Goal: Task Accomplishment & Management: Use online tool/utility

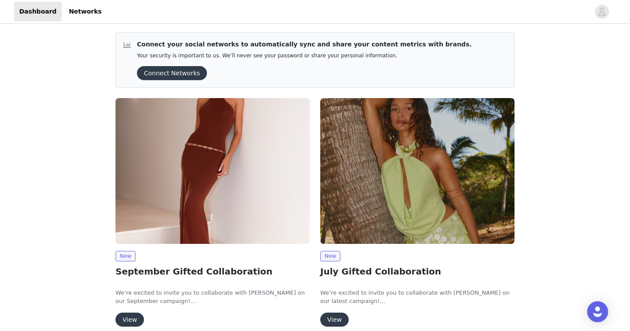
click at [242, 195] on img at bounding box center [212, 171] width 194 height 146
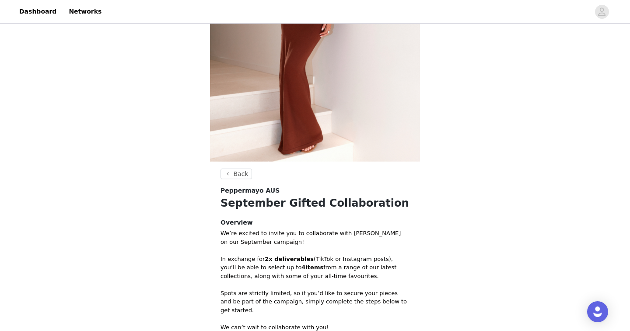
scroll to position [127, 0]
click at [234, 179] on header "Back" at bounding box center [314, 176] width 189 height 17
click at [233, 177] on button "Back" at bounding box center [235, 173] width 31 height 10
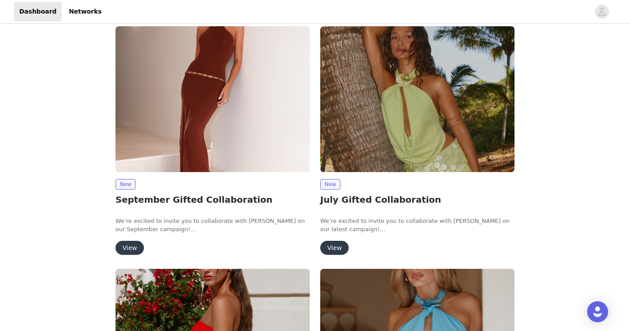
scroll to position [71, 0]
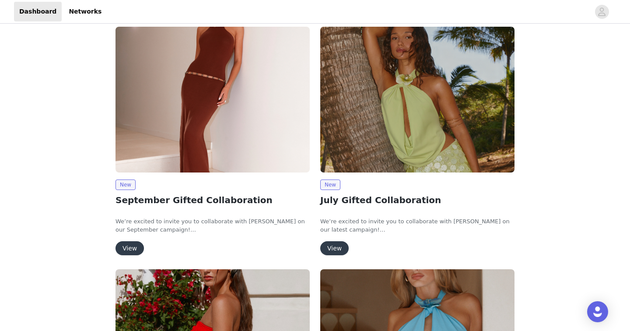
click at [160, 144] on img at bounding box center [212, 100] width 194 height 146
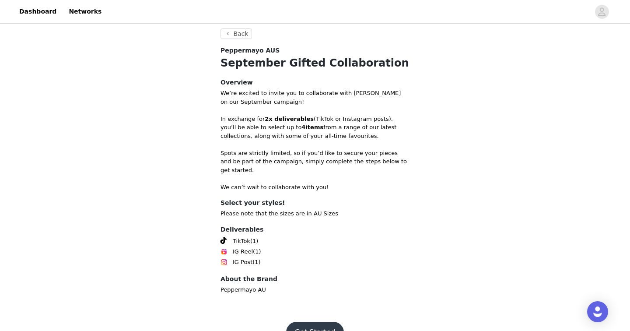
scroll to position [280, 0]
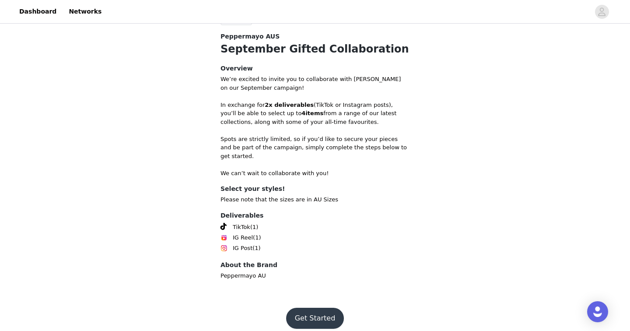
click at [310, 309] on button "Get Started" at bounding box center [315, 317] width 58 height 21
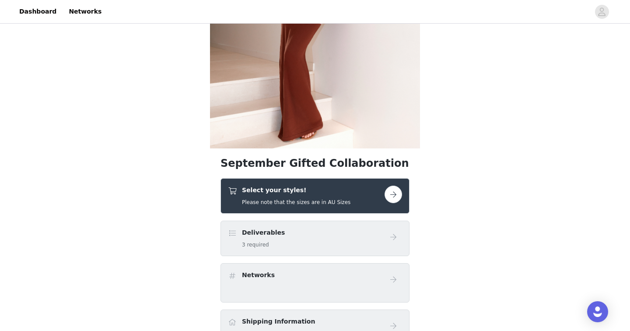
scroll to position [140, 0]
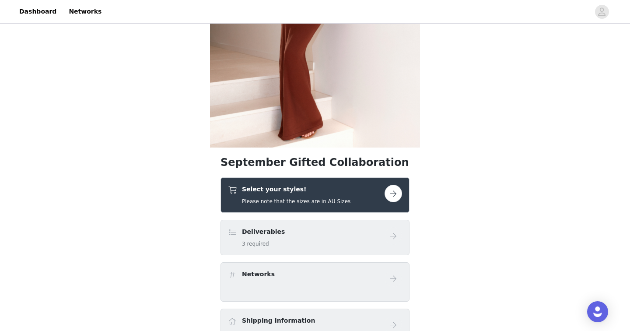
click at [326, 185] on h4 "Select your styles!" at bounding box center [296, 189] width 108 height 9
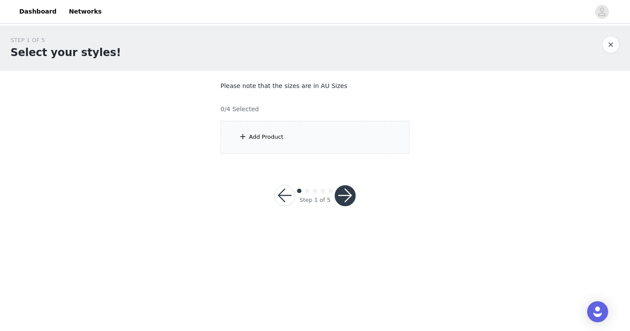
click at [278, 143] on div "Add Product" at bounding box center [314, 137] width 189 height 33
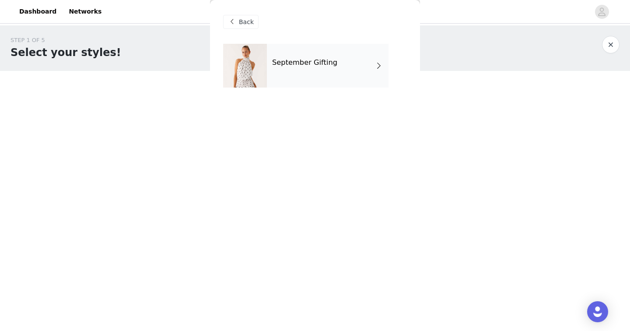
click at [307, 84] on div "September Gifting" at bounding box center [328, 66] width 122 height 44
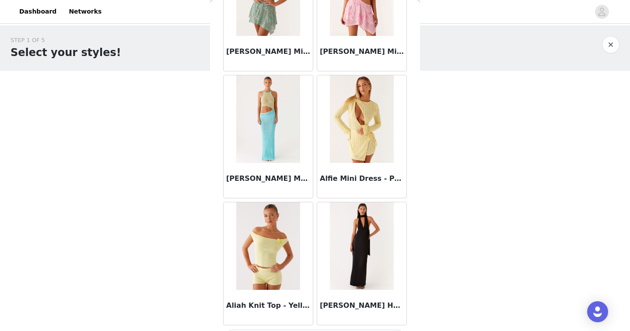
scroll to position [1008, 0]
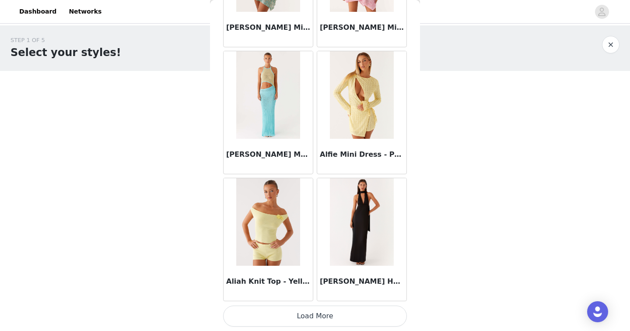
click at [268, 318] on button "Load More" at bounding box center [315, 315] width 184 height 21
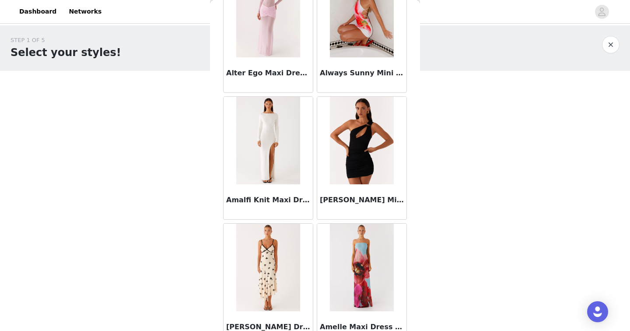
scroll to position [2276, 0]
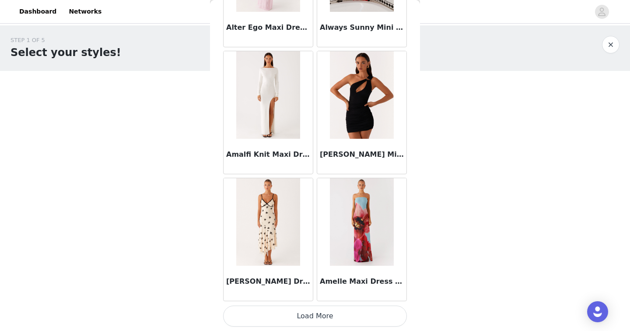
click at [264, 313] on button "Load More" at bounding box center [315, 315] width 184 height 21
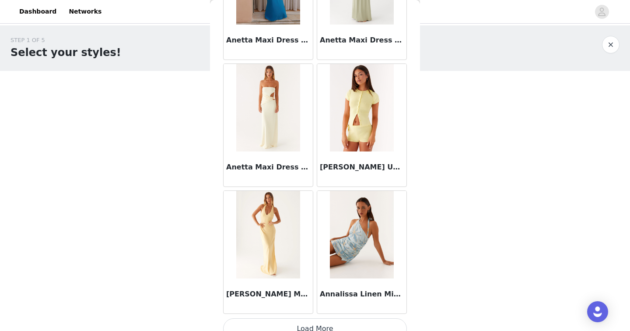
scroll to position [3544, 0]
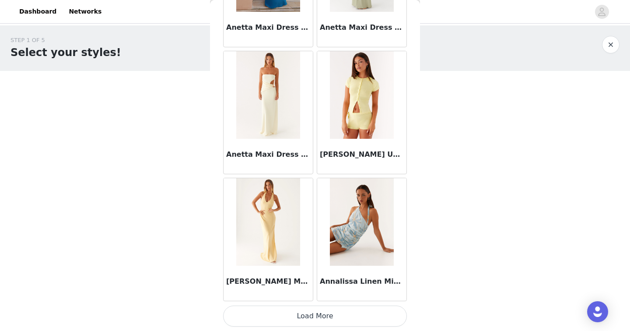
click at [285, 318] on button "Load More" at bounding box center [315, 315] width 184 height 21
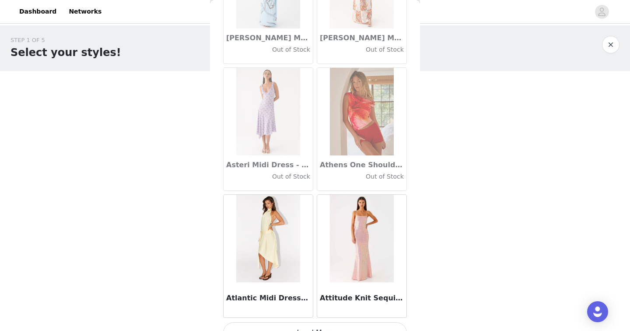
scroll to position [4812, 0]
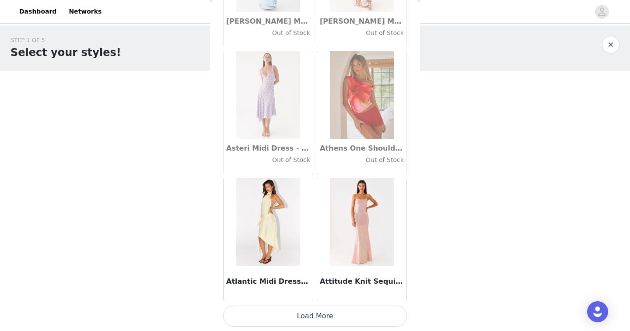
click at [265, 314] on button "Load More" at bounding box center [315, 315] width 184 height 21
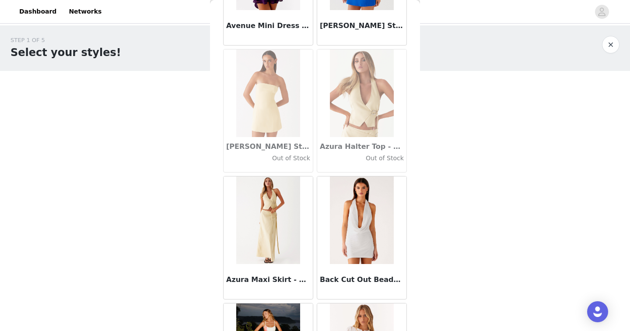
scroll to position [6080, 0]
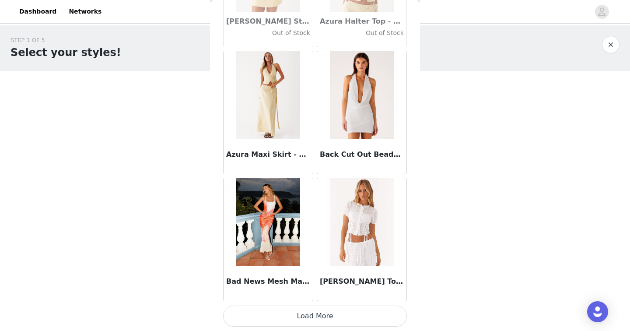
click at [281, 315] on button "Load More" at bounding box center [315, 315] width 184 height 21
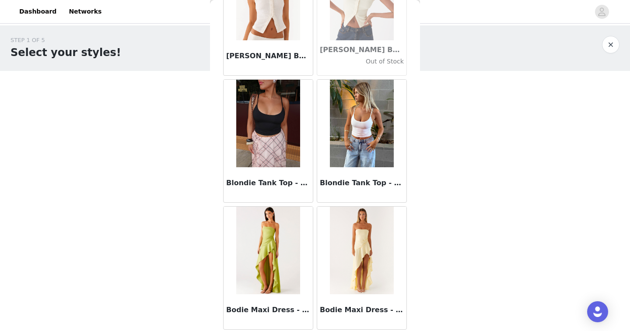
scroll to position [7349, 0]
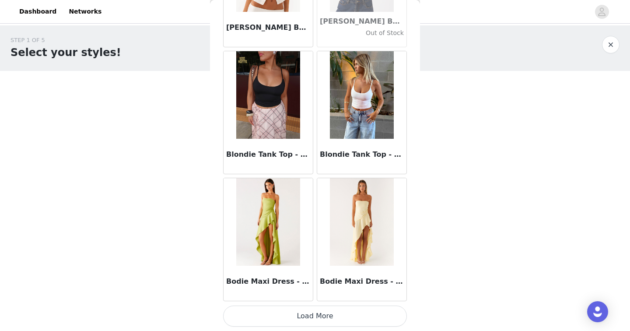
click at [270, 317] on button "Load More" at bounding box center [315, 315] width 184 height 21
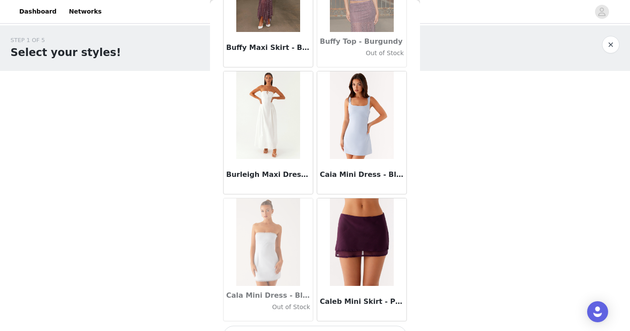
scroll to position [8617, 0]
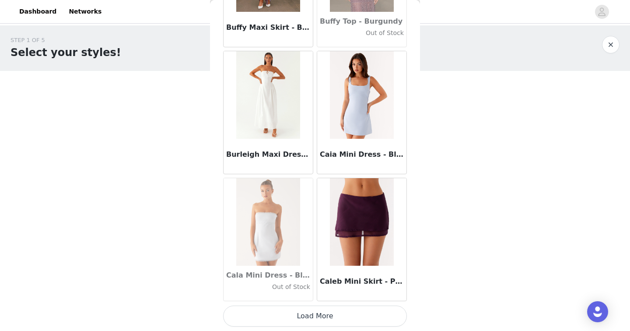
click at [251, 317] on button "Load More" at bounding box center [315, 315] width 184 height 21
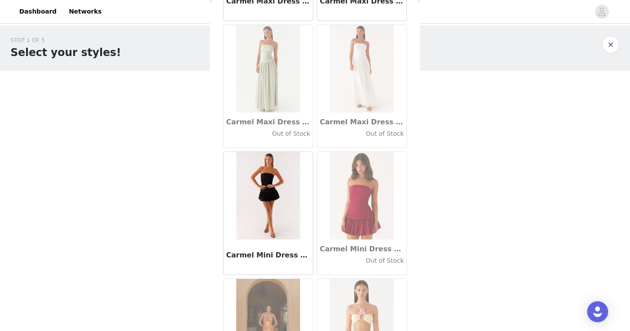
scroll to position [9885, 0]
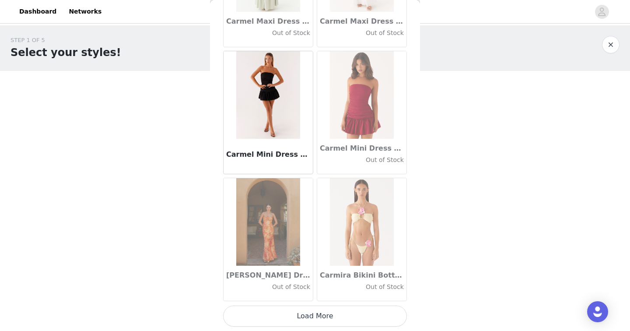
click at [271, 317] on button "Load More" at bounding box center [315, 315] width 184 height 21
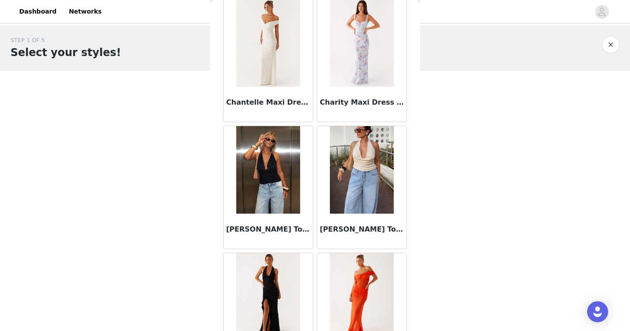
scroll to position [11153, 0]
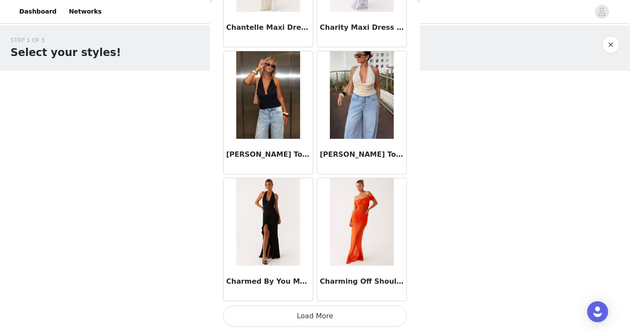
click at [280, 312] on button "Load More" at bounding box center [315, 315] width 184 height 21
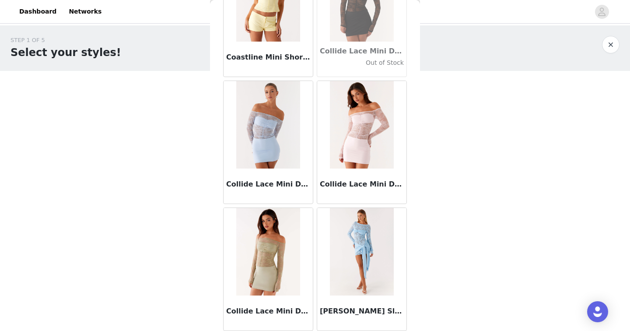
scroll to position [12421, 0]
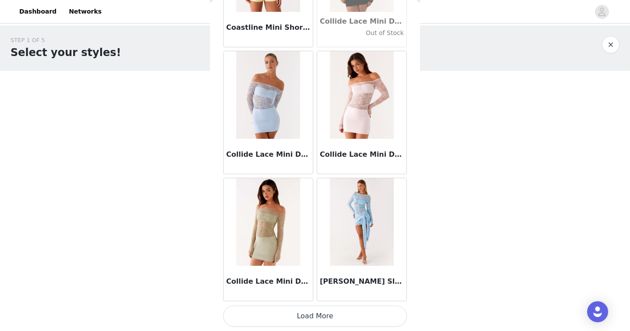
click at [349, 230] on img at bounding box center [361, 221] width 63 height 87
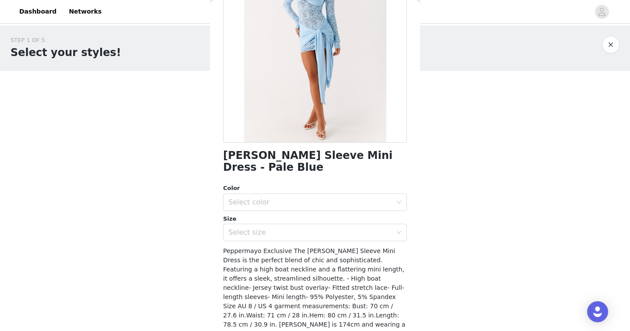
scroll to position [101, 0]
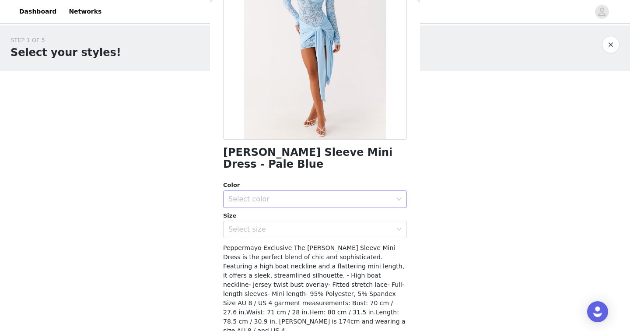
click at [330, 200] on div "Select color" at bounding box center [310, 199] width 164 height 9
click at [270, 219] on li "Pale Blue" at bounding box center [315, 218] width 184 height 14
click at [260, 228] on div "Select size" at bounding box center [310, 229] width 164 height 9
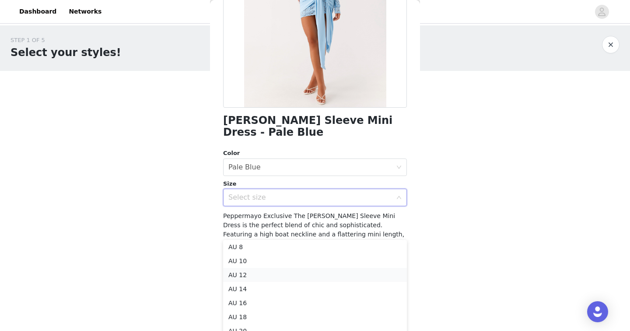
scroll to position [0, 0]
click at [258, 278] on li "AU 8" at bounding box center [315, 276] width 184 height 14
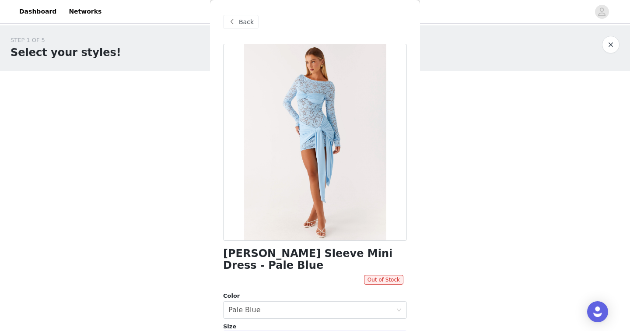
click at [241, 23] on span "Back" at bounding box center [246, 21] width 15 height 9
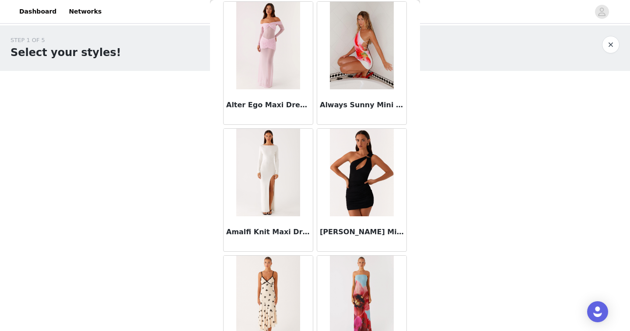
scroll to position [2212, 0]
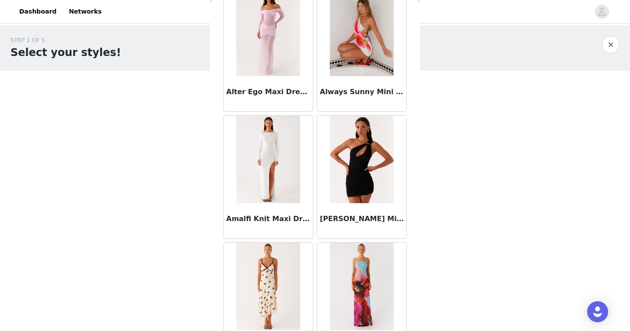
click at [262, 53] on img at bounding box center [267, 32] width 63 height 87
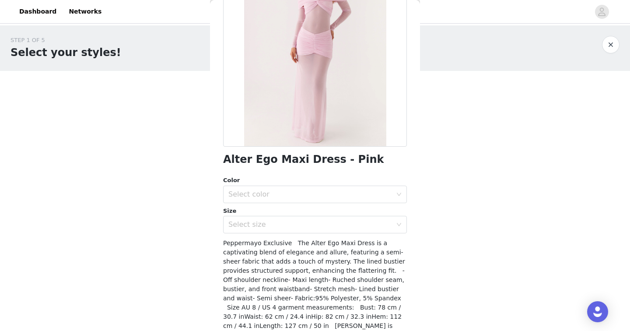
scroll to position [102, 0]
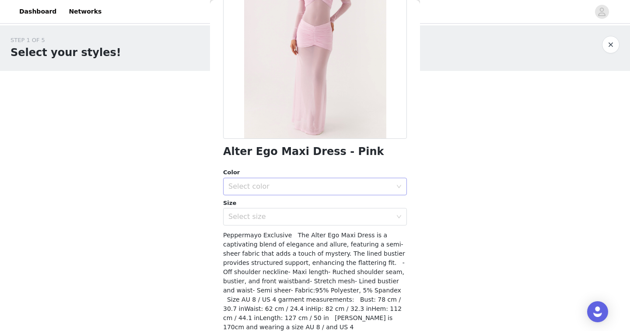
click at [281, 185] on div "Select color" at bounding box center [310, 186] width 164 height 9
click at [255, 209] on li "Pink" at bounding box center [315, 206] width 184 height 14
click at [255, 218] on div "Select size" at bounding box center [310, 216] width 164 height 9
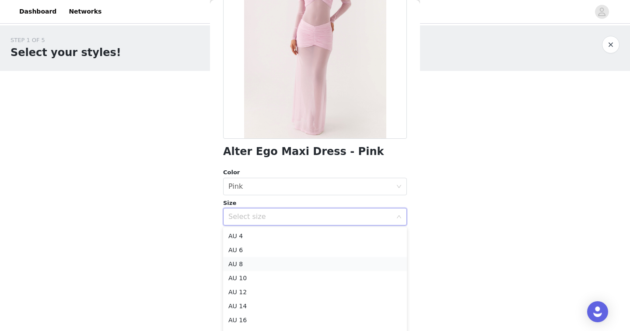
click at [248, 263] on li "AU 8" at bounding box center [315, 264] width 184 height 14
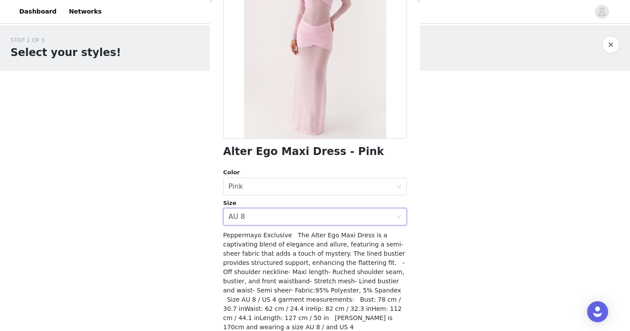
scroll to position [130, 0]
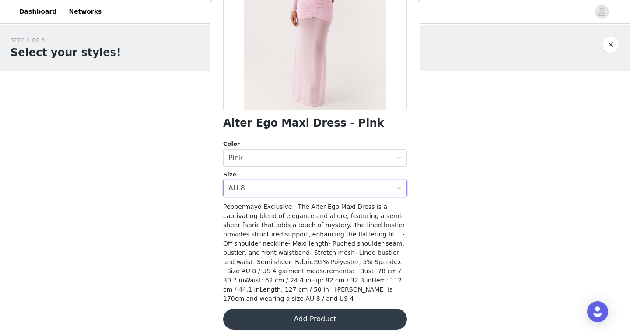
click at [267, 313] on button "Add Product" at bounding box center [315, 318] width 184 height 21
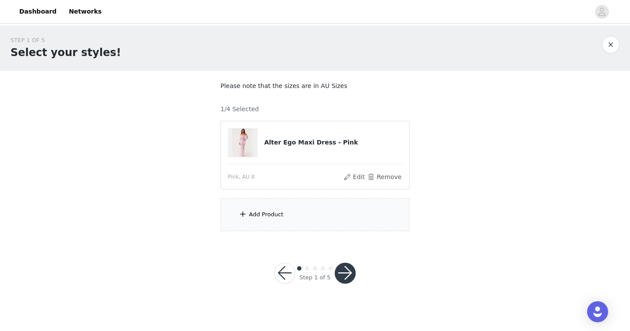
click at [285, 225] on div "Add Product" at bounding box center [314, 214] width 189 height 33
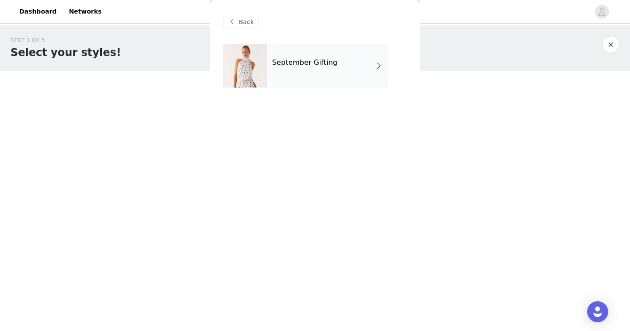
click at [322, 55] on div "September Gifting" at bounding box center [328, 66] width 122 height 44
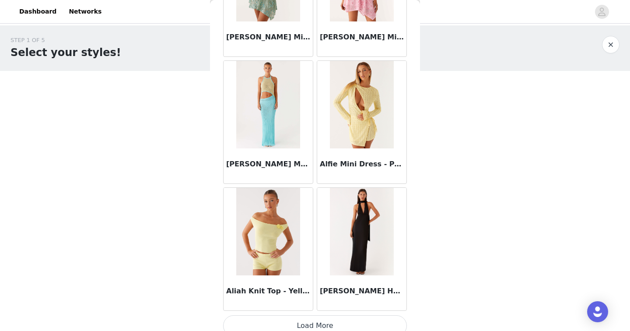
scroll to position [1008, 0]
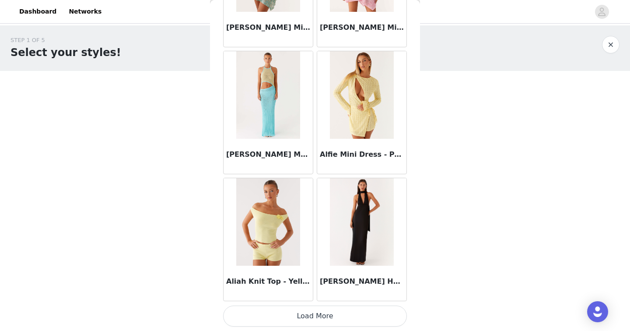
click at [265, 311] on button "Load More" at bounding box center [315, 315] width 184 height 21
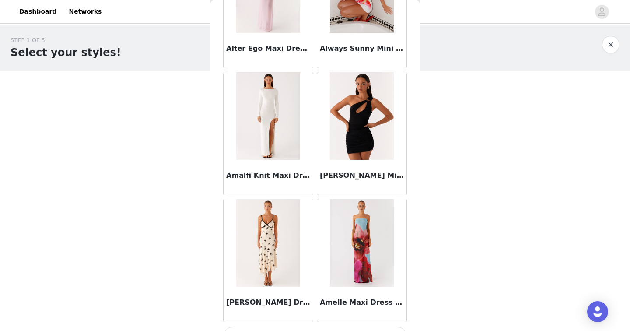
scroll to position [2267, 0]
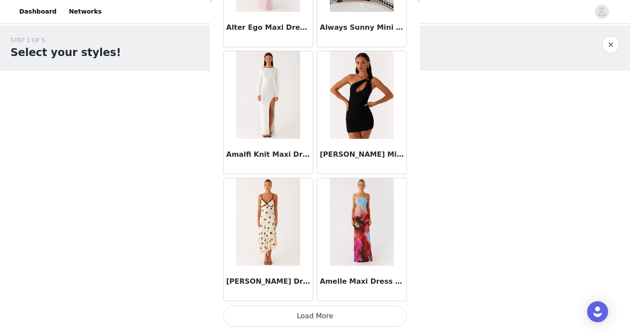
click at [252, 317] on button "Load More" at bounding box center [315, 315] width 184 height 21
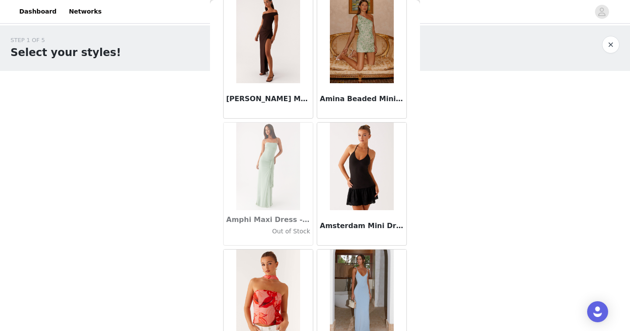
scroll to position [2773, 0]
